Goal: Information Seeking & Learning: Find specific fact

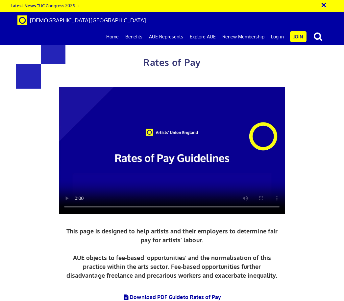
click at [170, 146] on video at bounding box center [172, 150] width 226 height 127
click at [308, 176] on div "Rates of Pay This page is designed to help artists and their employers to deter…" at bounding box center [172, 176] width 354 height 338
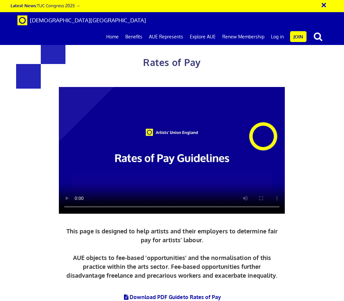
scroll to position [229, 0]
click at [145, 3] on div "× Latest News: TUC Congress 2025 →" at bounding box center [170, 7] width 319 height 8
